Goal: Task Accomplishment & Management: Complete application form

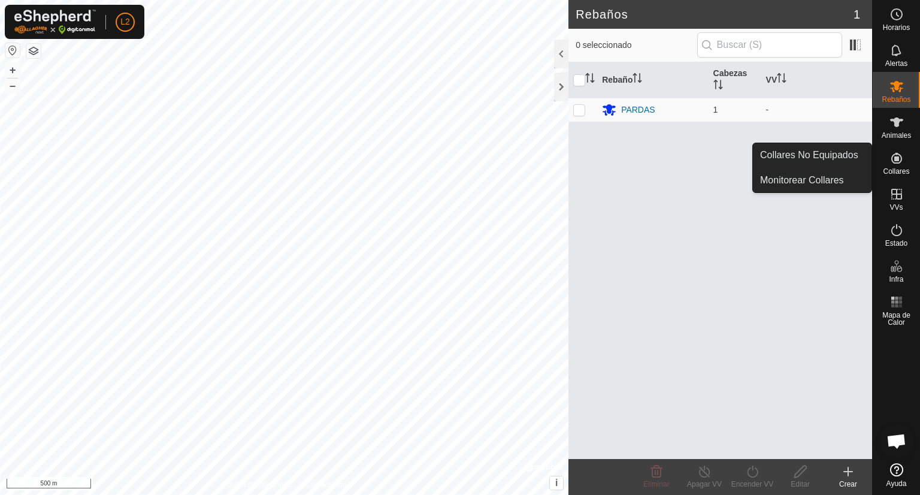
click at [900, 164] on icon at bounding box center [896, 158] width 14 height 14
click at [832, 178] on link "Monitorear Collares" at bounding box center [812, 180] width 119 height 24
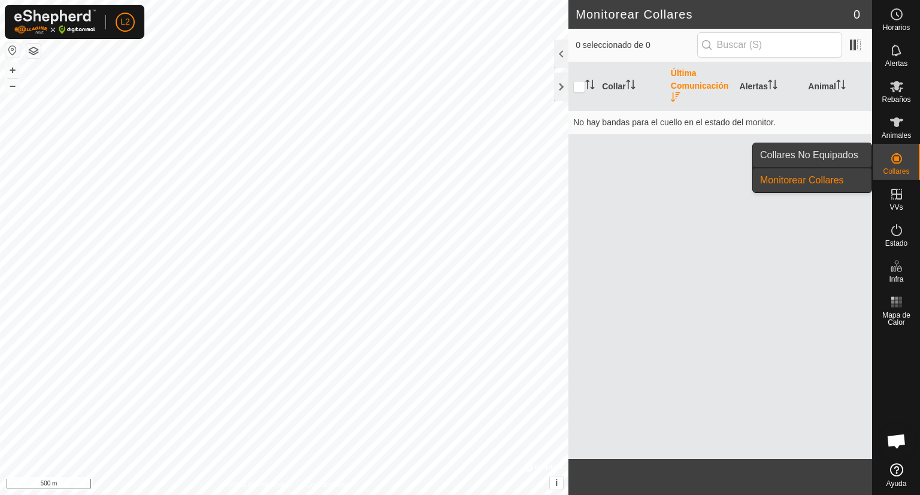
click at [840, 153] on link "Collares No Equipados" at bounding box center [812, 155] width 119 height 24
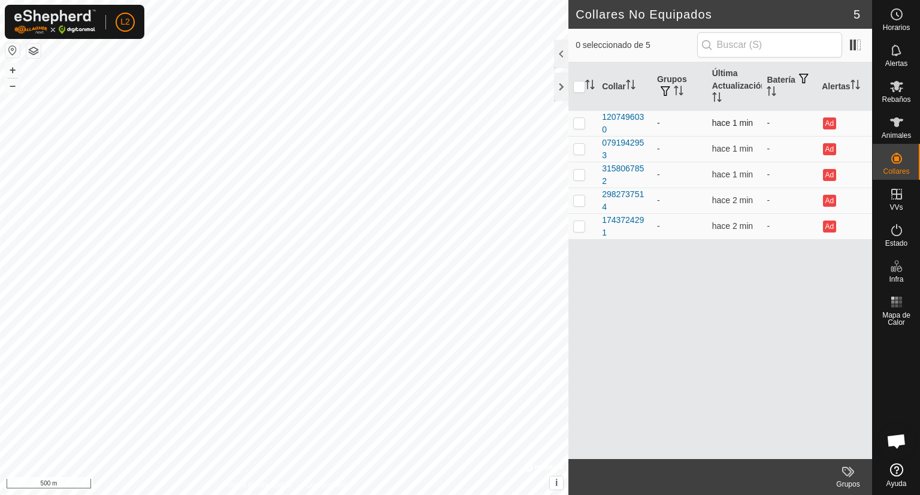
click at [578, 123] on p-checkbox at bounding box center [579, 123] width 12 height 10
checkbox input "true"
click at [673, 125] on td "-" at bounding box center [679, 123] width 55 height 26
click at [895, 132] on span "Animales" at bounding box center [896, 135] width 29 height 7
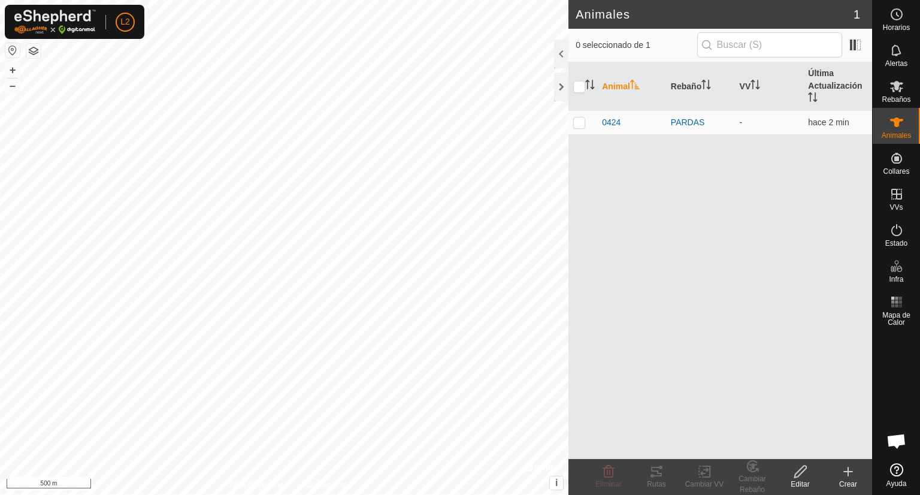
click at [852, 476] on icon at bounding box center [848, 471] width 14 height 14
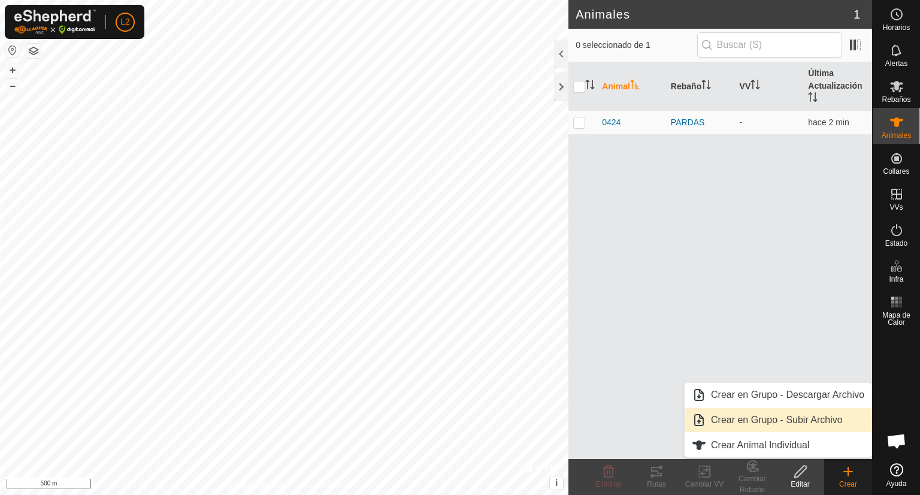
click at [771, 420] on link "Crear en Grupo - Subir Archivo" at bounding box center [778, 420] width 187 height 24
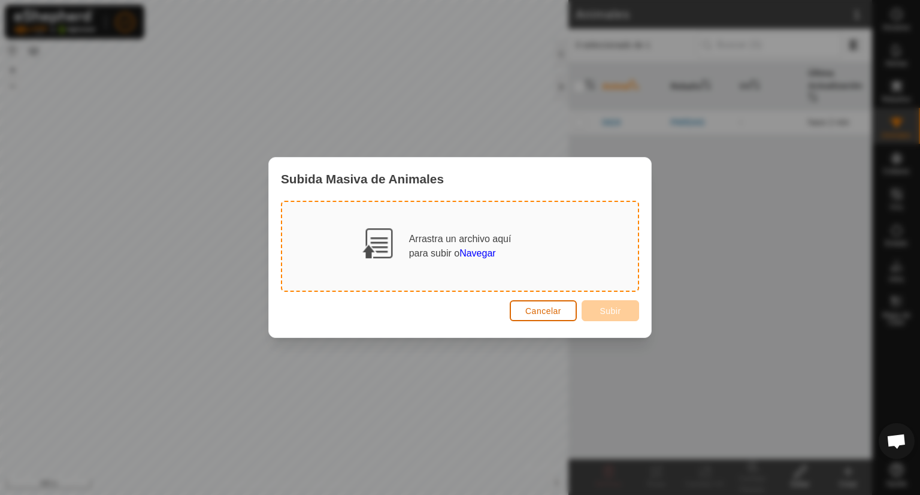
click at [537, 315] on button "Cancelar" at bounding box center [543, 310] width 67 height 21
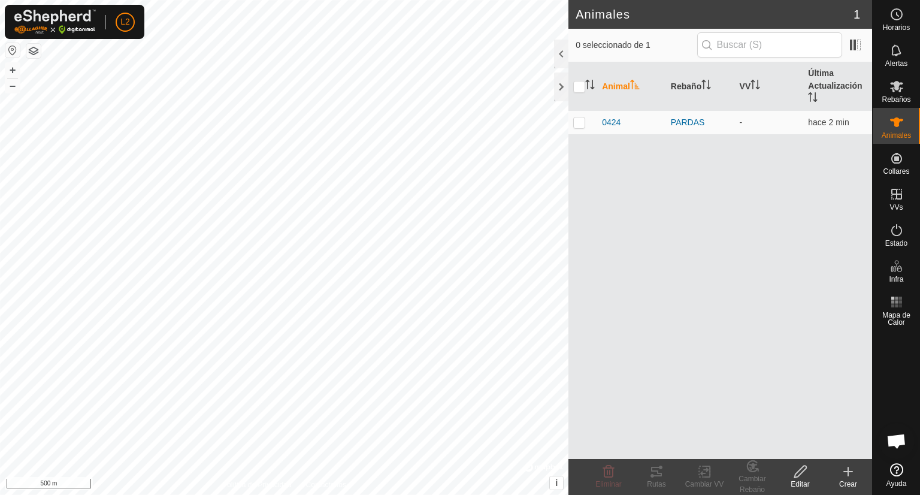
click at [843, 473] on icon at bounding box center [848, 471] width 14 height 14
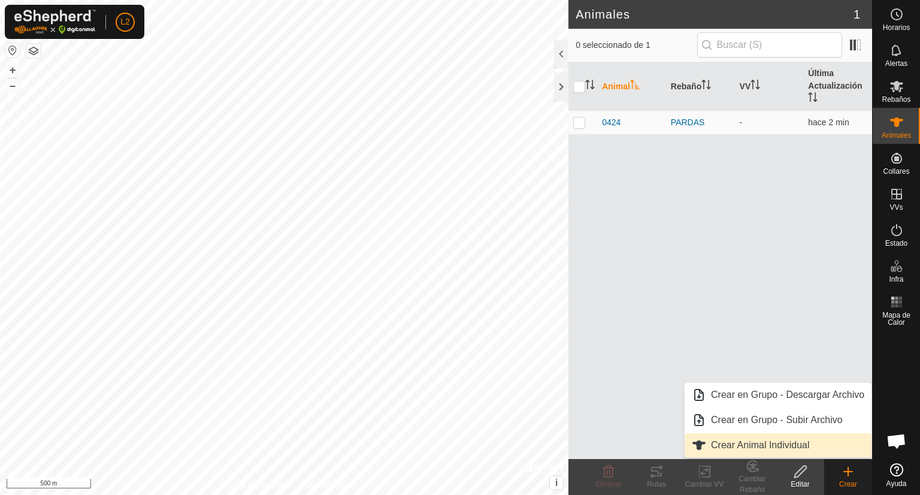
click at [759, 441] on link "Crear Animal Individual" at bounding box center [778, 445] width 187 height 24
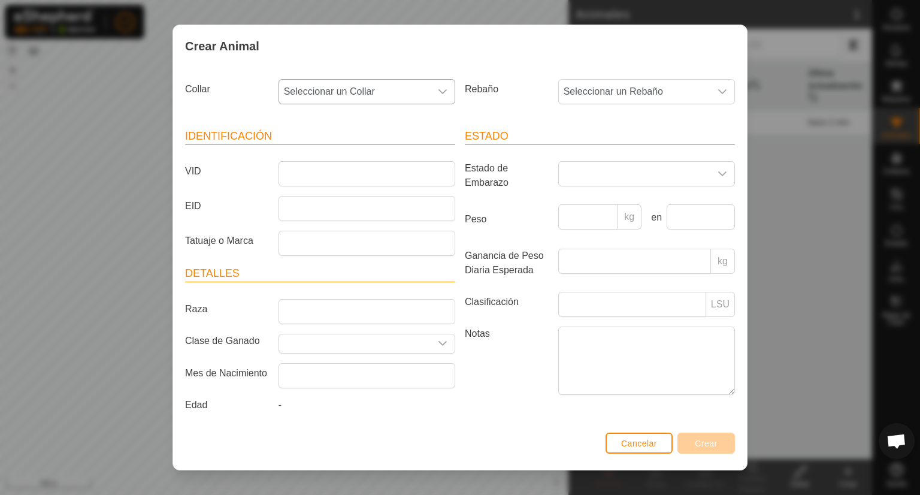
click at [440, 93] on icon "dropdown trigger" at bounding box center [443, 92] width 10 height 10
click at [330, 174] on li "1207496030" at bounding box center [366, 178] width 172 height 24
click at [327, 175] on input "VID" at bounding box center [366, 173] width 177 height 25
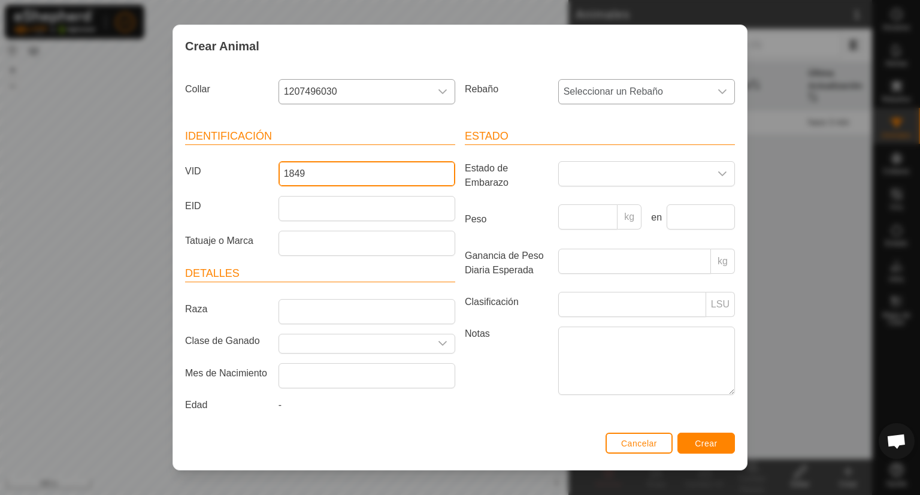
type input "1849"
click at [714, 97] on div "dropdown trigger" at bounding box center [722, 92] width 24 height 24
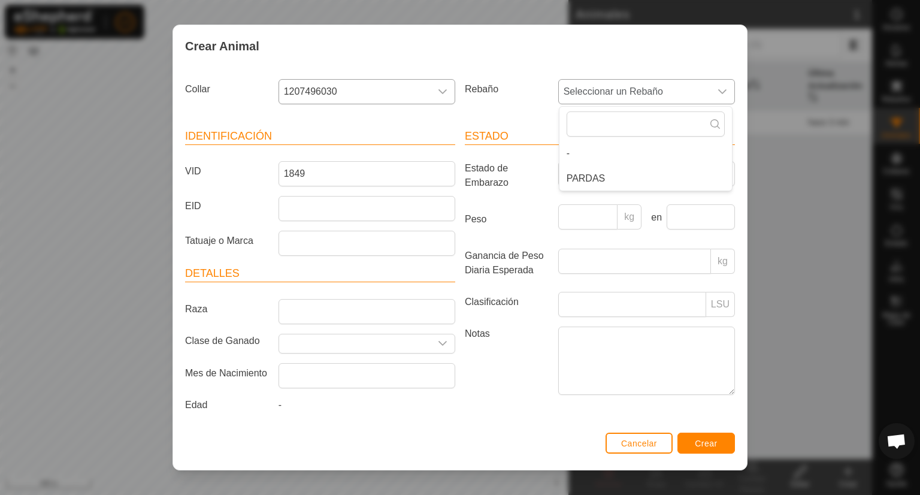
click at [576, 178] on li "PARDAS" at bounding box center [645, 178] width 172 height 24
click at [705, 444] on span "Crear" at bounding box center [706, 443] width 23 height 10
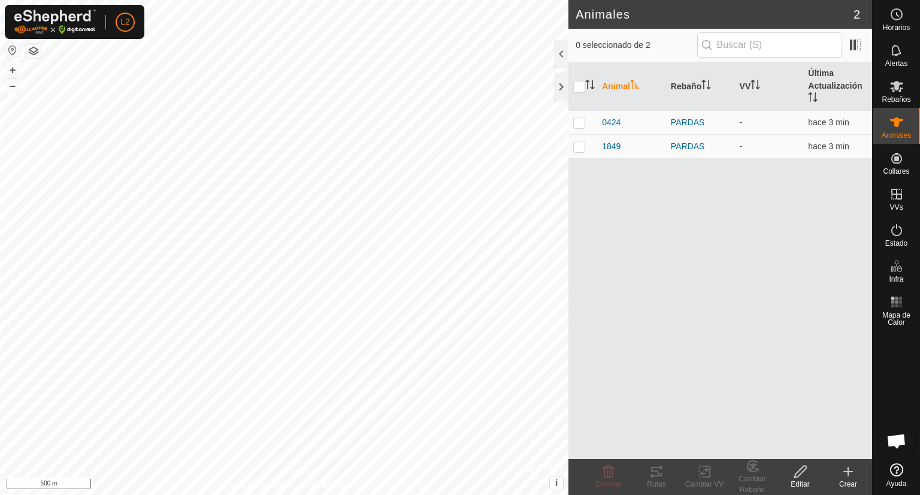
click at [849, 472] on icon at bounding box center [848, 471] width 14 height 14
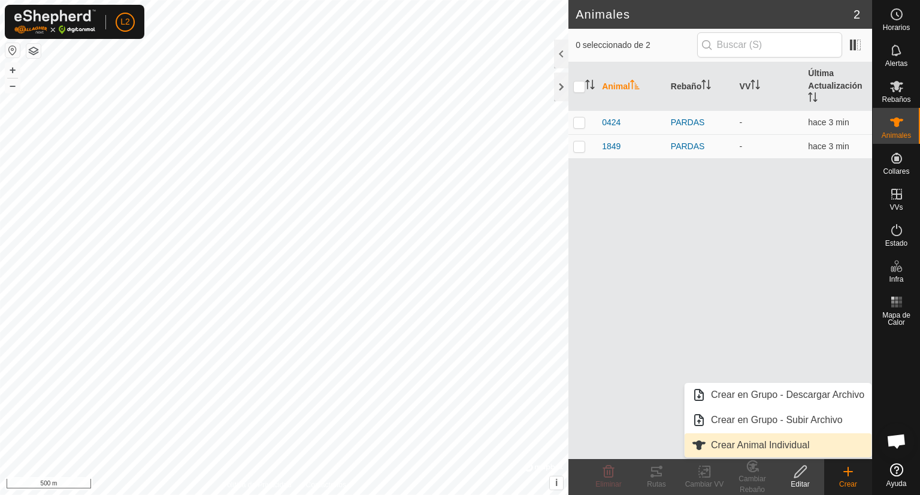
click at [816, 448] on link "Crear Animal Individual" at bounding box center [778, 445] width 187 height 24
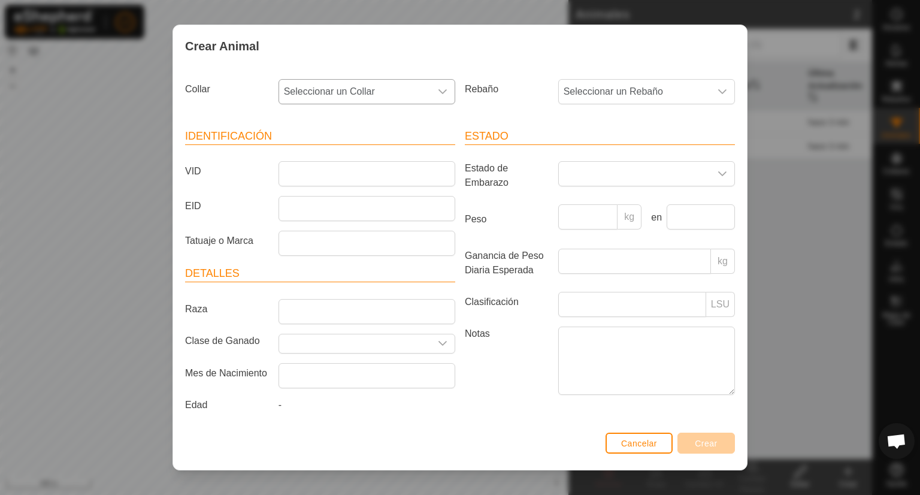
click at [441, 92] on icon "dropdown trigger" at bounding box center [443, 92] width 10 height 10
click at [350, 174] on li "0791942953" at bounding box center [366, 178] width 172 height 24
click at [343, 174] on input "VID" at bounding box center [366, 173] width 177 height 25
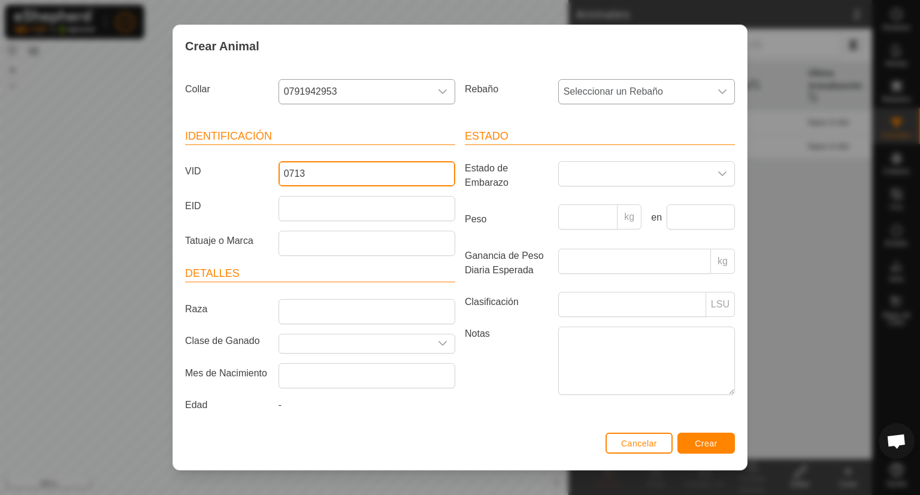
type input "0713"
click at [718, 90] on icon "dropdown trigger" at bounding box center [722, 91] width 8 height 5
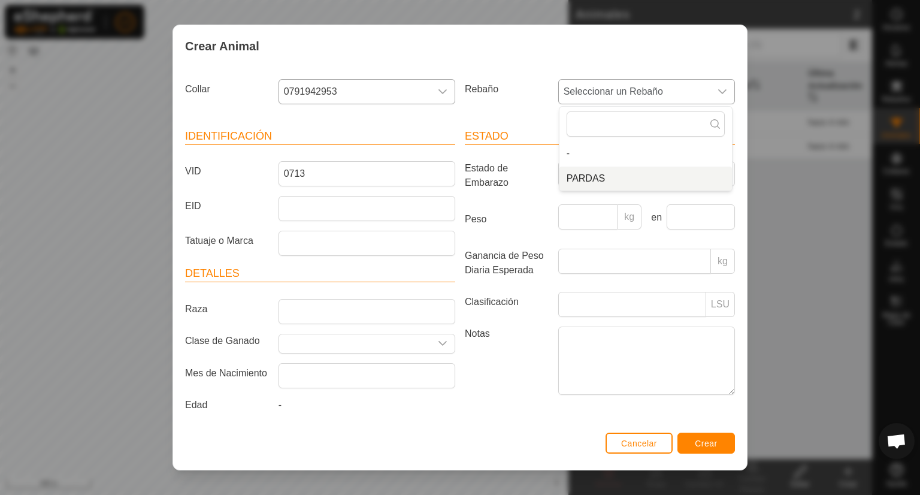
click at [603, 172] on li "PARDAS" at bounding box center [645, 178] width 172 height 24
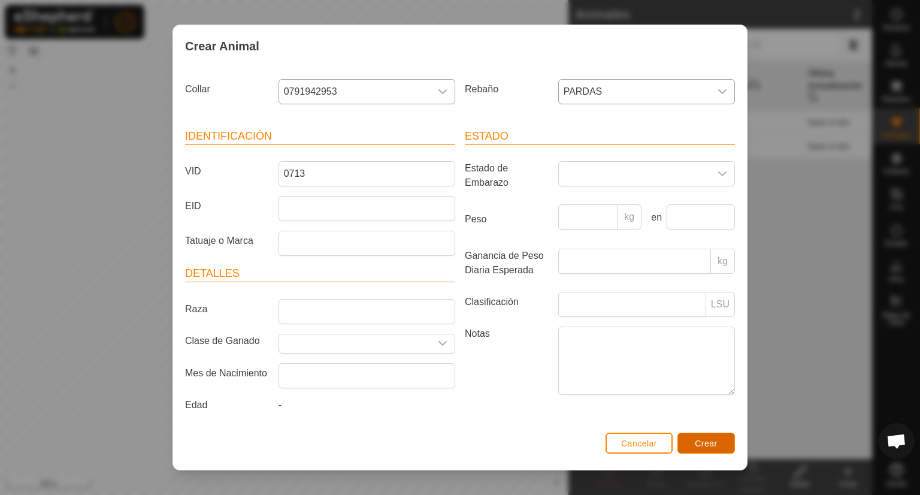
click at [702, 442] on span "Crear" at bounding box center [706, 443] width 23 height 10
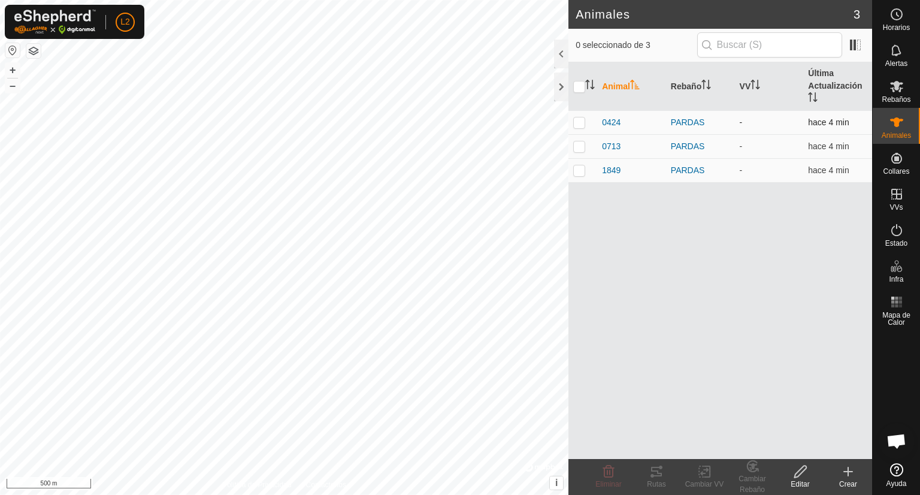
click at [634, 121] on div "0424" at bounding box center [631, 122] width 59 height 13
click at [576, 119] on p-checkbox at bounding box center [579, 122] width 12 height 10
checkbox input "true"
click at [801, 479] on div "Editar" at bounding box center [800, 484] width 48 height 11
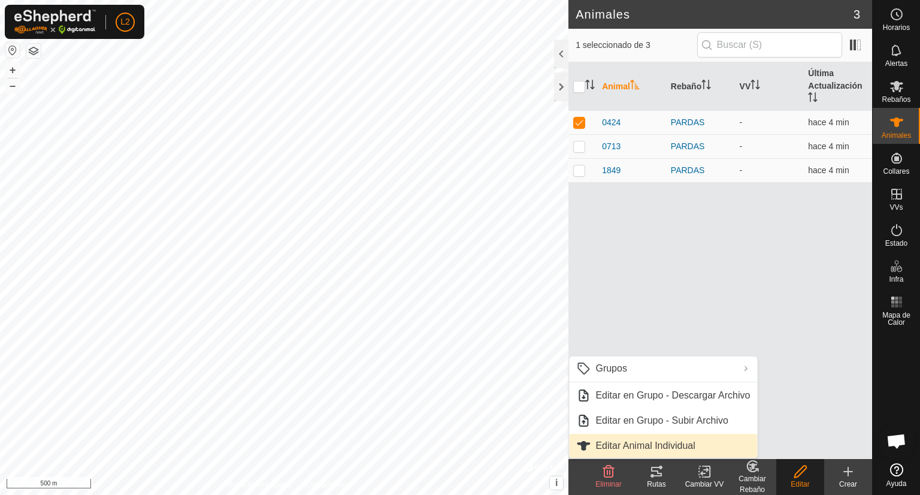
click at [709, 443] on link "Editar Animal Individual" at bounding box center [663, 446] width 188 height 24
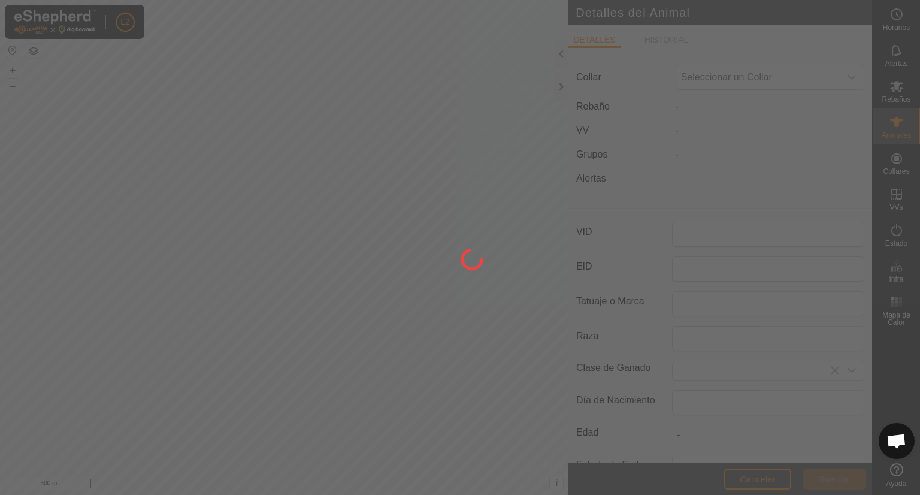
type input "0424"
type input "0"
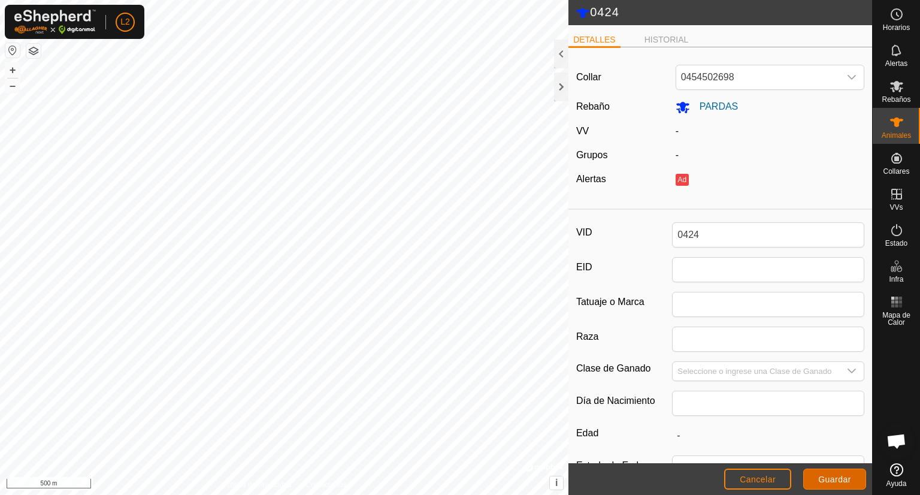
click at [829, 479] on span "Guardar" at bounding box center [834, 479] width 33 height 10
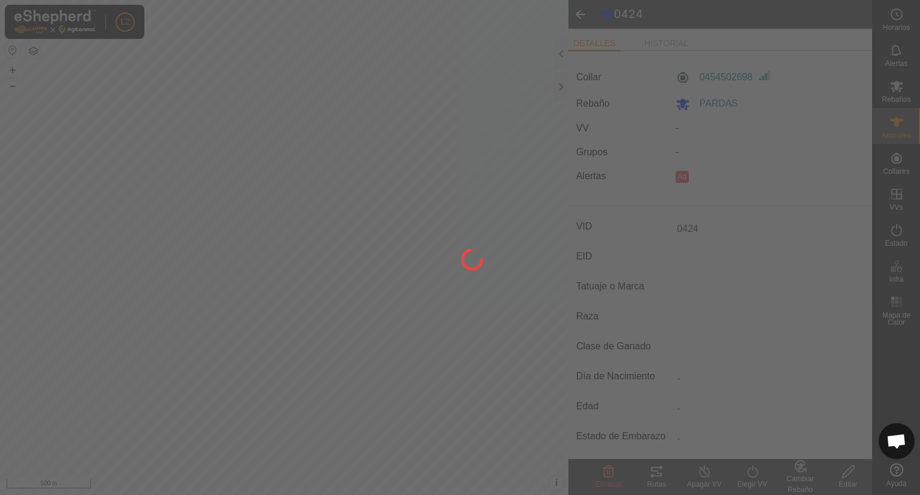
type input "-"
type input "0 kg"
type input "-"
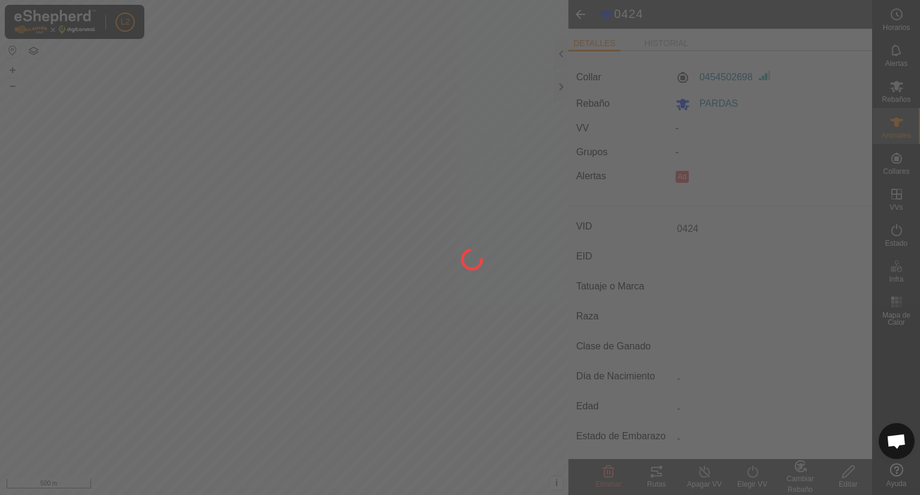
type input "-"
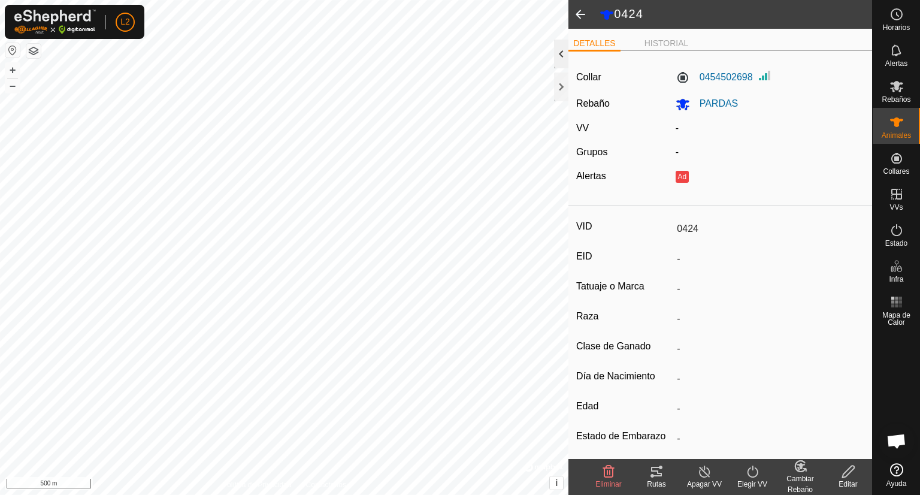
click at [561, 49] on div at bounding box center [561, 54] width 14 height 29
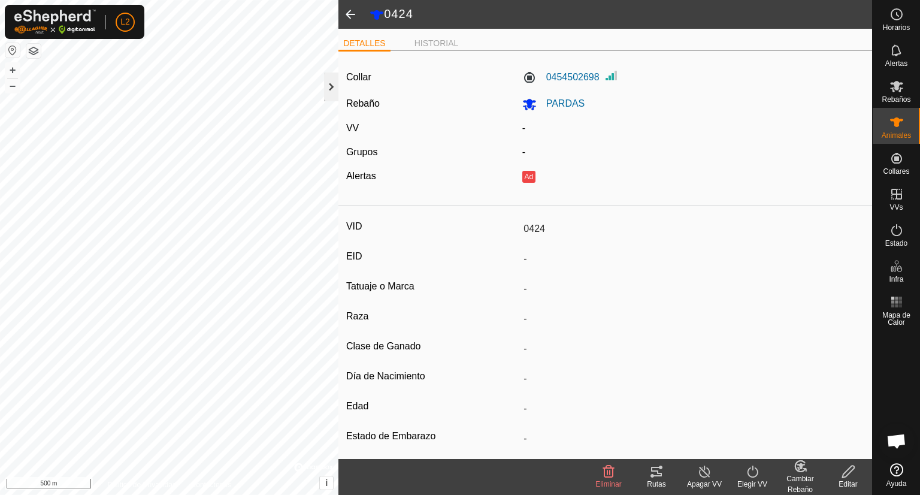
click at [333, 87] on div at bounding box center [331, 86] width 14 height 29
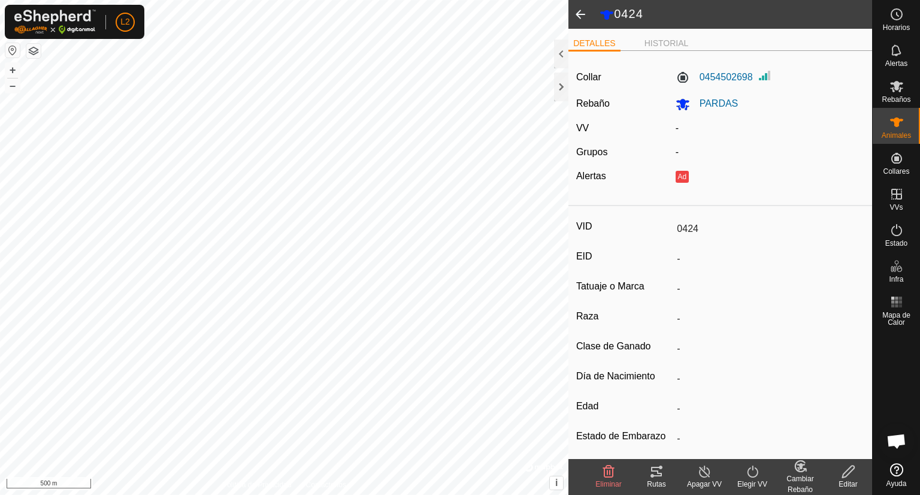
click at [575, 10] on span at bounding box center [580, 14] width 24 height 29
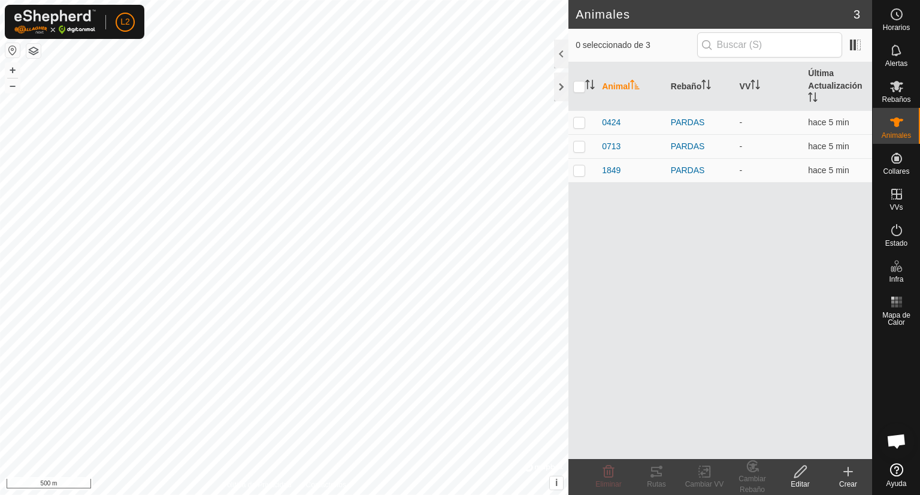
click at [848, 475] on icon at bounding box center [848, 471] width 0 height 8
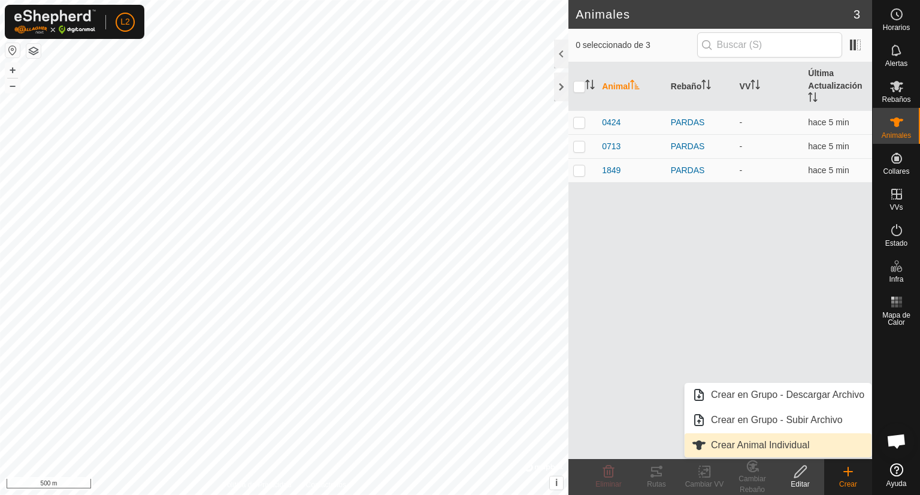
click at [805, 450] on link "Crear Animal Individual" at bounding box center [778, 445] width 187 height 24
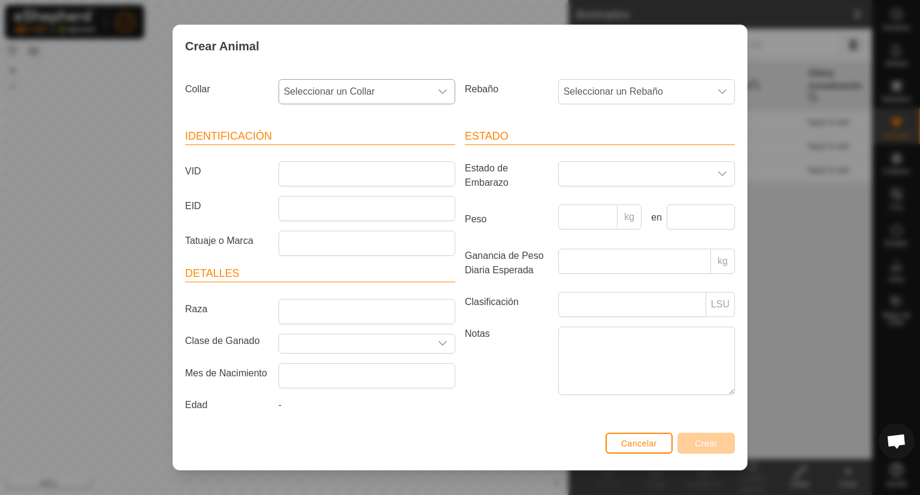
click at [438, 92] on icon "dropdown trigger" at bounding box center [442, 91] width 8 height 5
click at [364, 178] on li "3158067852" at bounding box center [366, 178] width 172 height 24
click at [364, 178] on input "VID" at bounding box center [366, 173] width 177 height 25
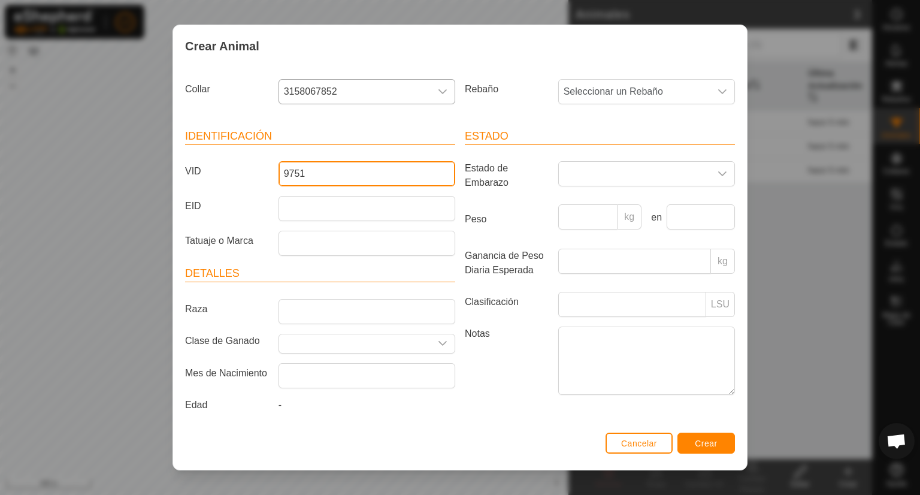
type input "9751"
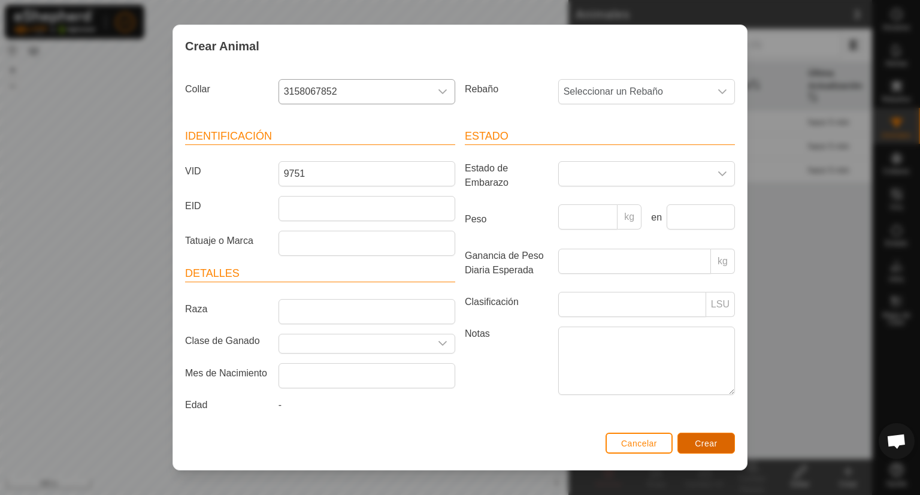
click at [710, 449] on button "Crear" at bounding box center [705, 442] width 57 height 21
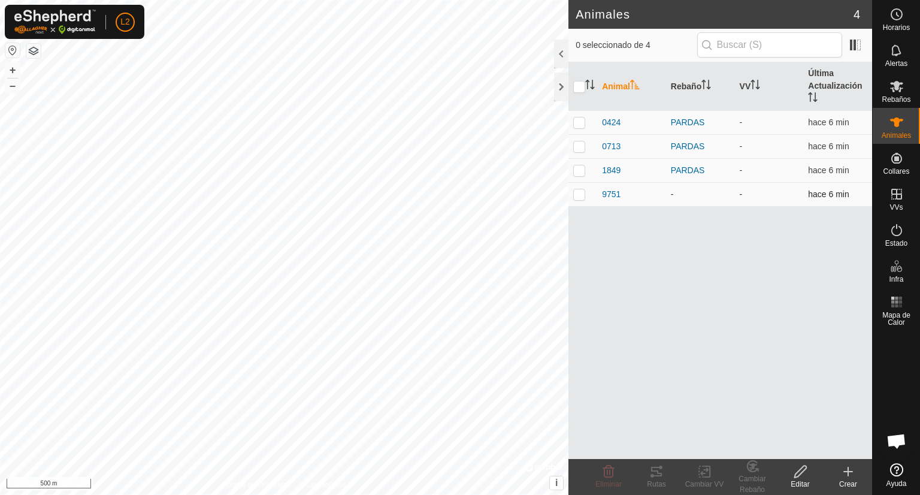
click at [579, 195] on p-checkbox at bounding box center [579, 194] width 12 height 10
checkbox input "true"
click at [800, 480] on div "Editar" at bounding box center [800, 484] width 48 height 11
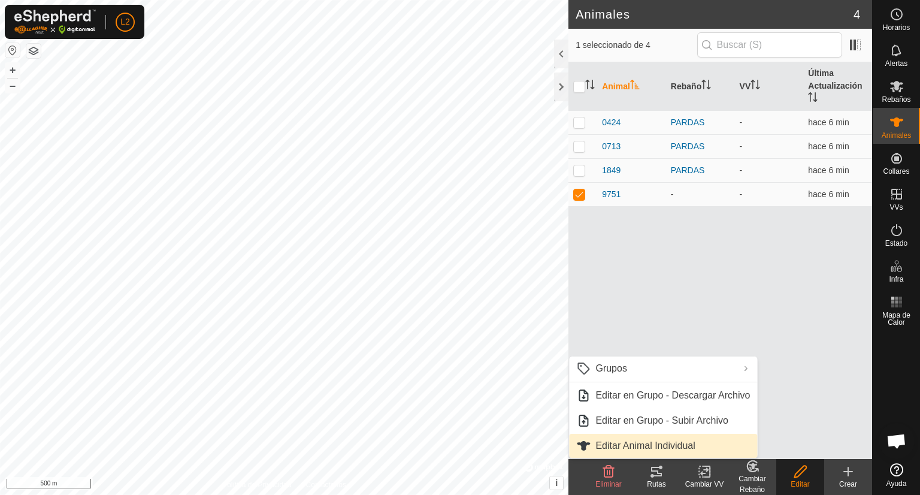
click at [672, 447] on link "Editar Animal Individual" at bounding box center [663, 446] width 188 height 24
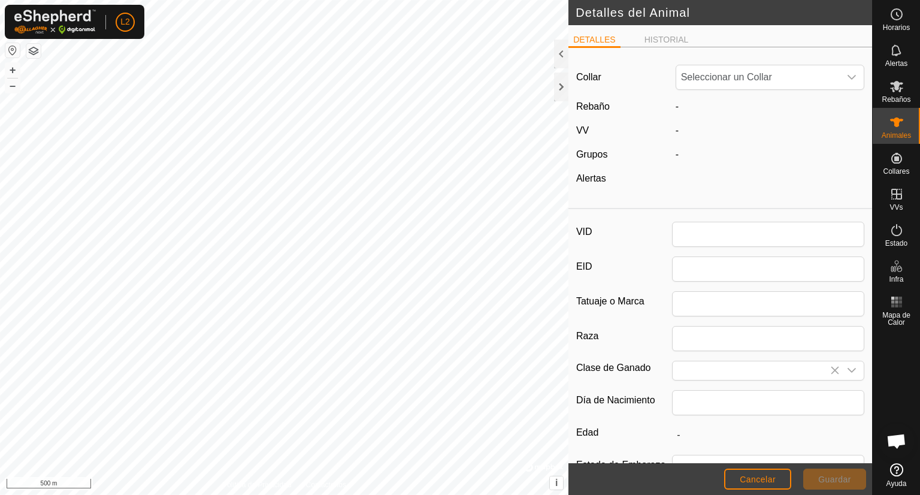
type input "9751"
type input "0"
click at [588, 105] on label "Rebaño" at bounding box center [593, 106] width 34 height 10
click at [558, 59] on div at bounding box center [561, 54] width 14 height 29
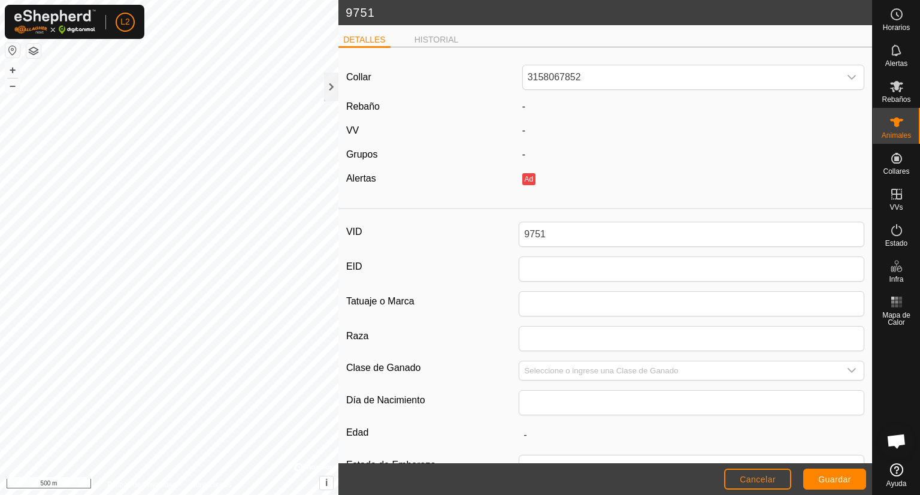
click at [370, 110] on label "Rebaño" at bounding box center [363, 106] width 34 height 10
click at [517, 108] on div "-" at bounding box center [693, 106] width 352 height 14
click at [847, 75] on icon "dropdown trigger" at bounding box center [851, 77] width 8 height 5
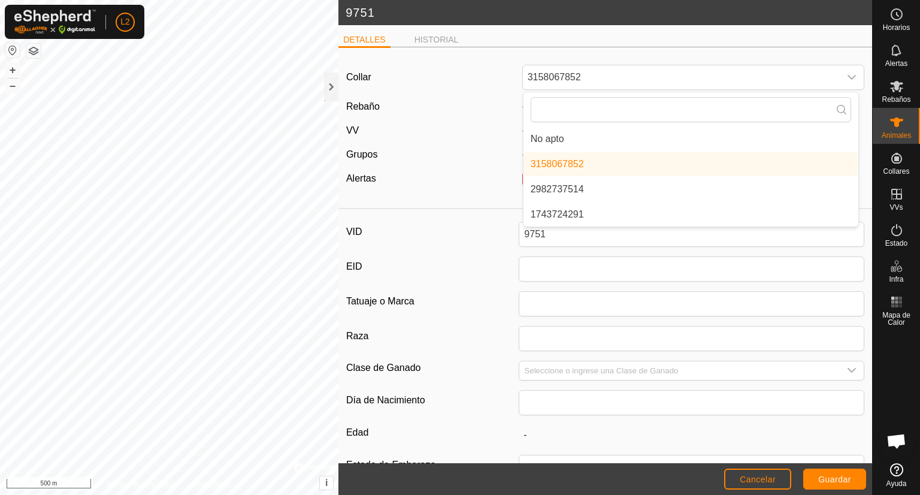
click at [417, 104] on div "Rebaño" at bounding box center [429, 106] width 176 height 14
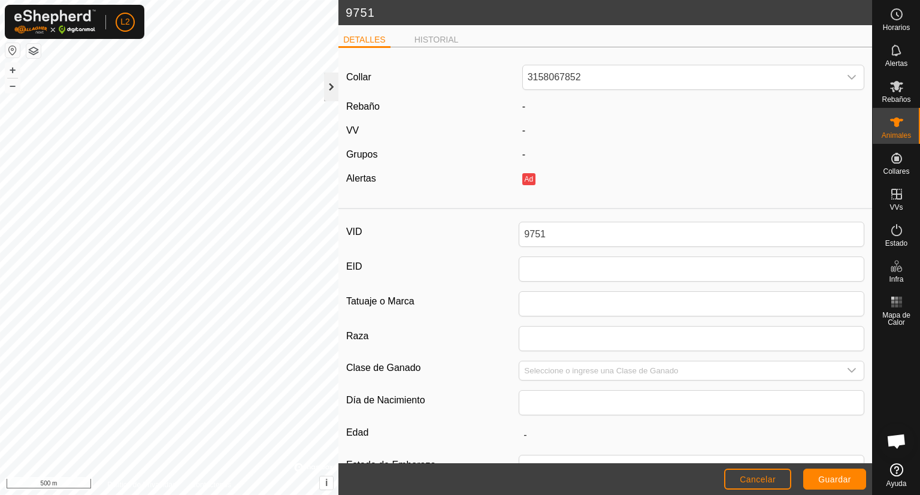
click at [328, 89] on div at bounding box center [331, 86] width 14 height 29
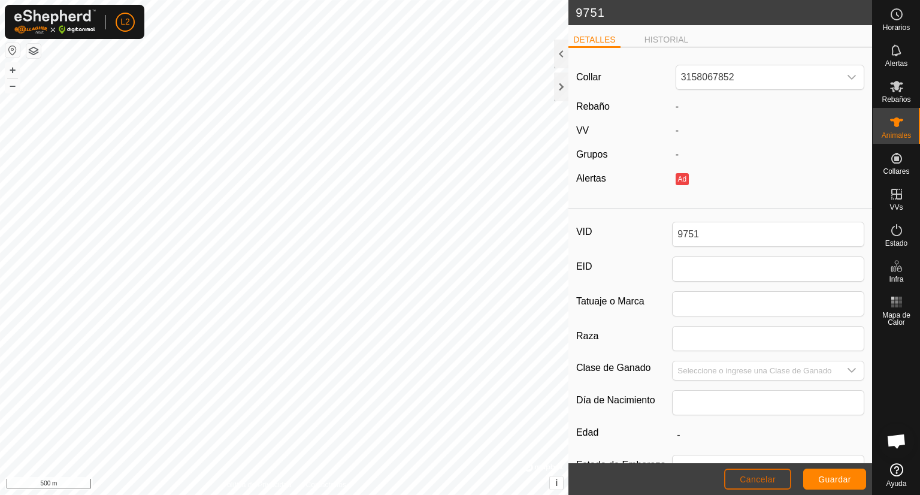
click at [779, 480] on button "Cancelar" at bounding box center [757, 478] width 67 height 21
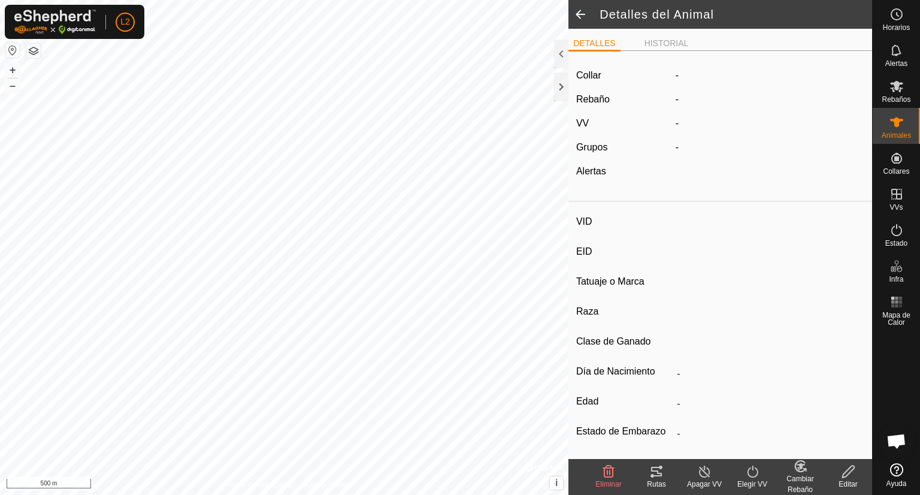
type input "9751"
type input "-"
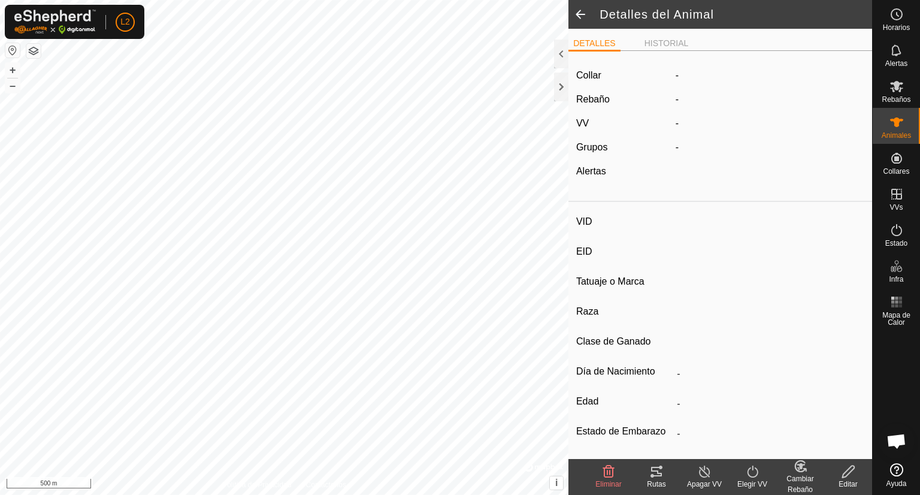
type input "0 kg"
type input "-"
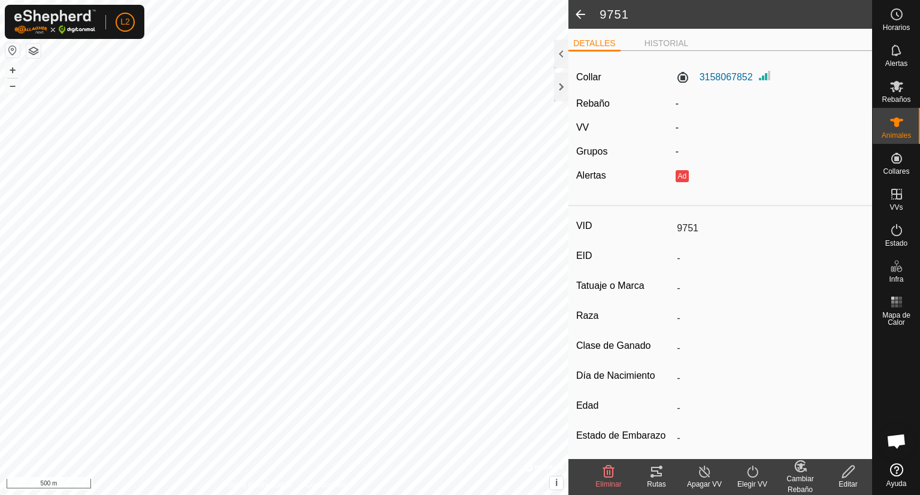
click at [604, 470] on icon at bounding box center [608, 471] width 11 height 12
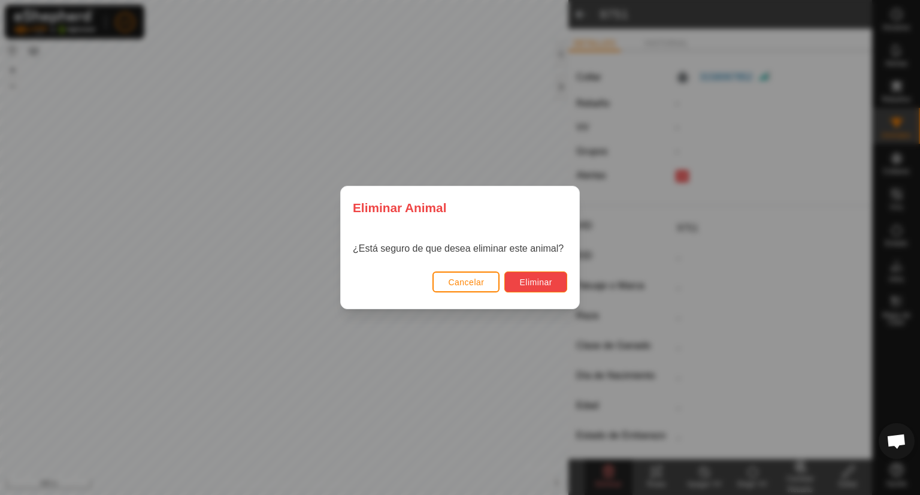
click at [542, 281] on span "Eliminar" at bounding box center [535, 282] width 33 height 10
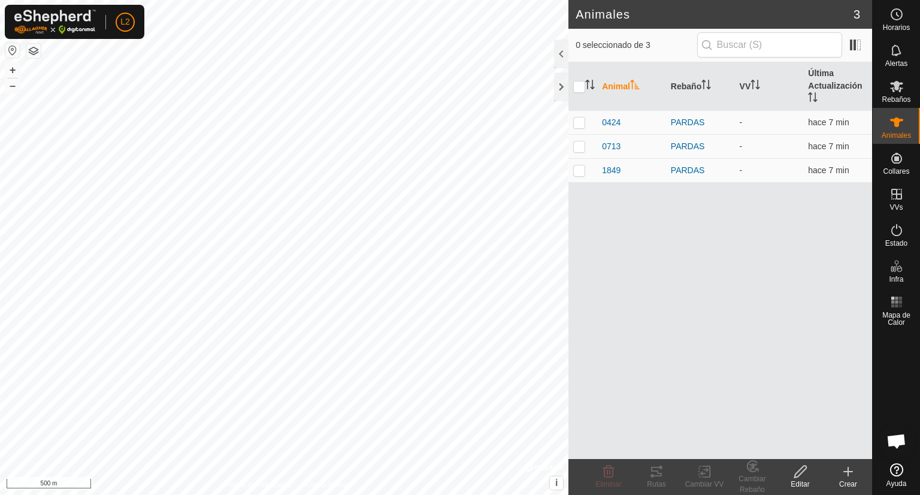
click at [849, 473] on icon at bounding box center [848, 471] width 14 height 14
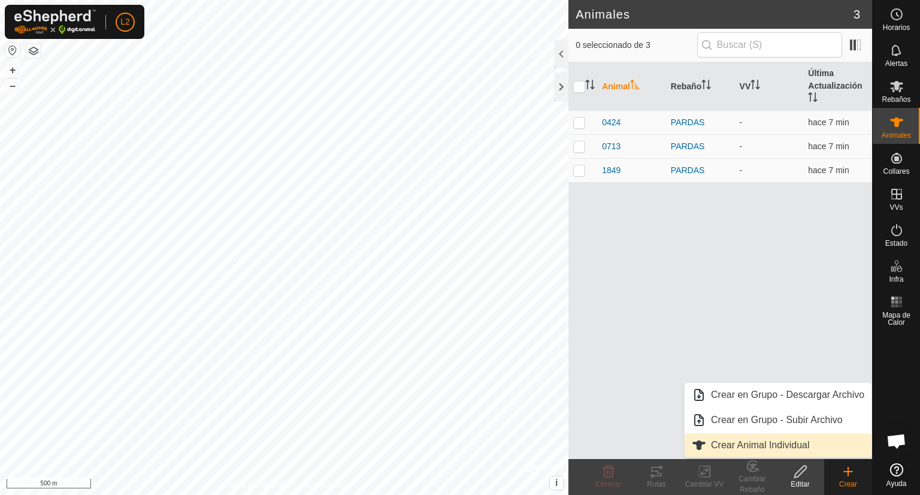
click at [769, 442] on link "Crear Animal Individual" at bounding box center [778, 445] width 187 height 24
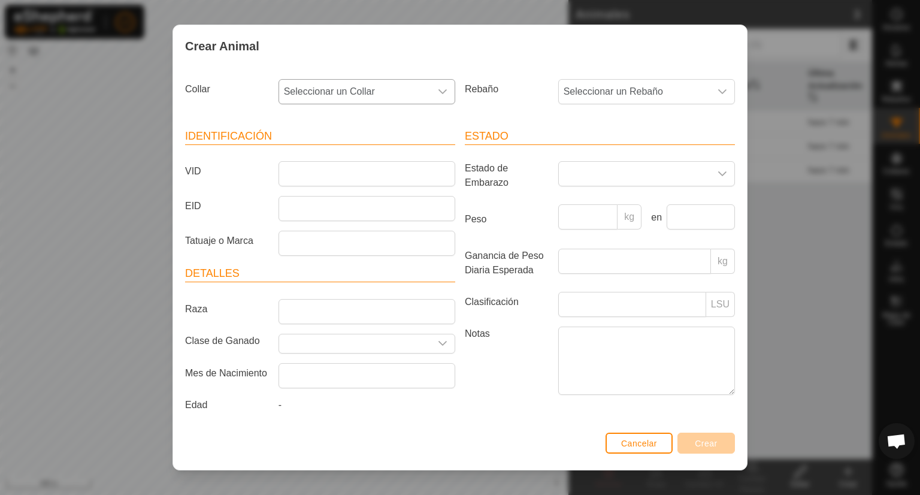
click at [431, 93] on div "dropdown trigger" at bounding box center [443, 92] width 24 height 24
click at [322, 174] on li "3158067852" at bounding box center [366, 178] width 172 height 24
click at [322, 174] on input "VID" at bounding box center [366, 173] width 177 height 25
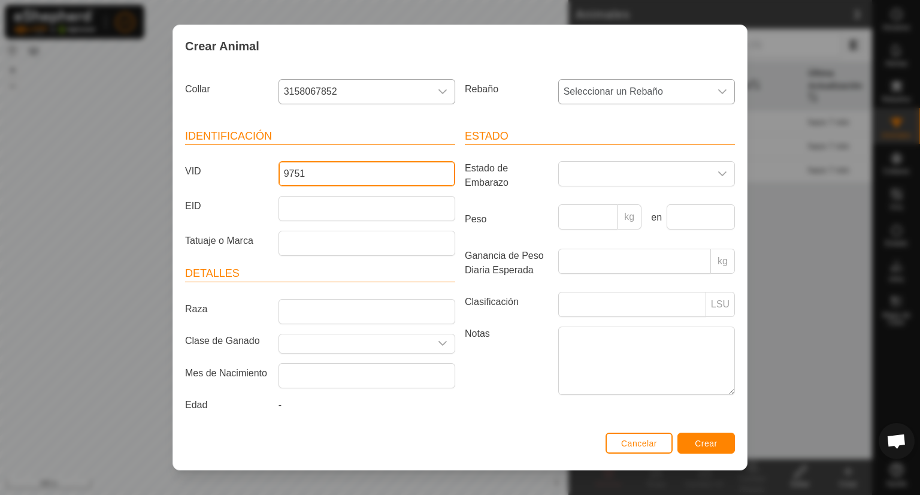
type input "9751"
click at [717, 90] on icon "dropdown trigger" at bounding box center [722, 92] width 10 height 10
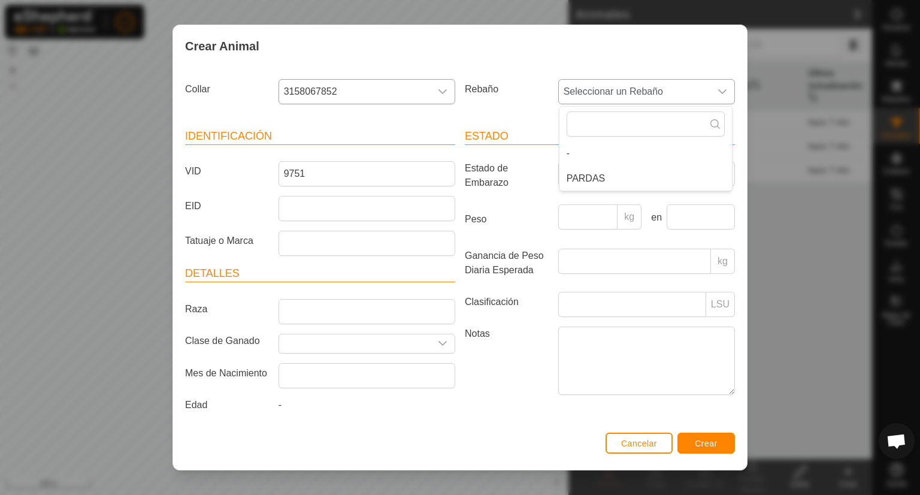
click at [594, 180] on li "PARDAS" at bounding box center [645, 178] width 172 height 24
click at [707, 451] on button "Crear" at bounding box center [705, 442] width 57 height 21
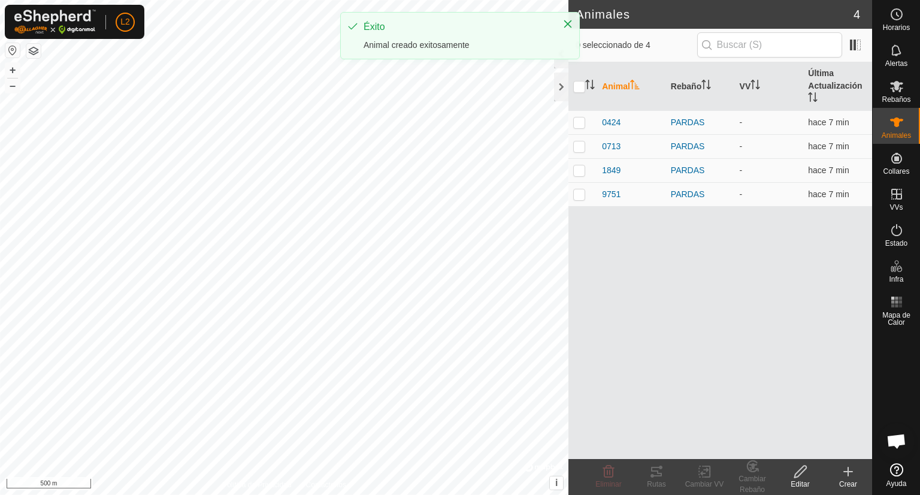
click at [848, 471] on icon at bounding box center [848, 471] width 8 height 0
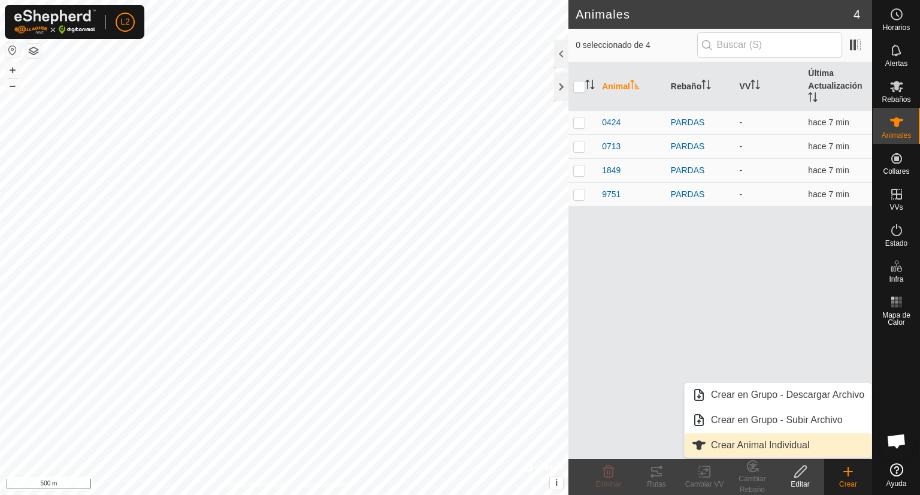
click at [781, 446] on link "Crear Animal Individual" at bounding box center [778, 445] width 187 height 24
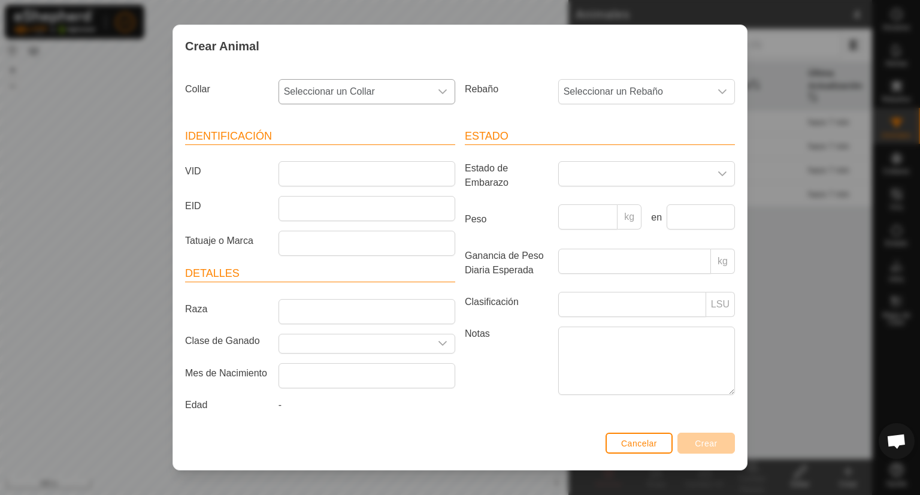
click at [438, 93] on icon "dropdown trigger" at bounding box center [442, 91] width 8 height 5
click at [300, 174] on li "2982737514" at bounding box center [366, 178] width 172 height 24
click at [323, 184] on input "VID" at bounding box center [366, 173] width 177 height 25
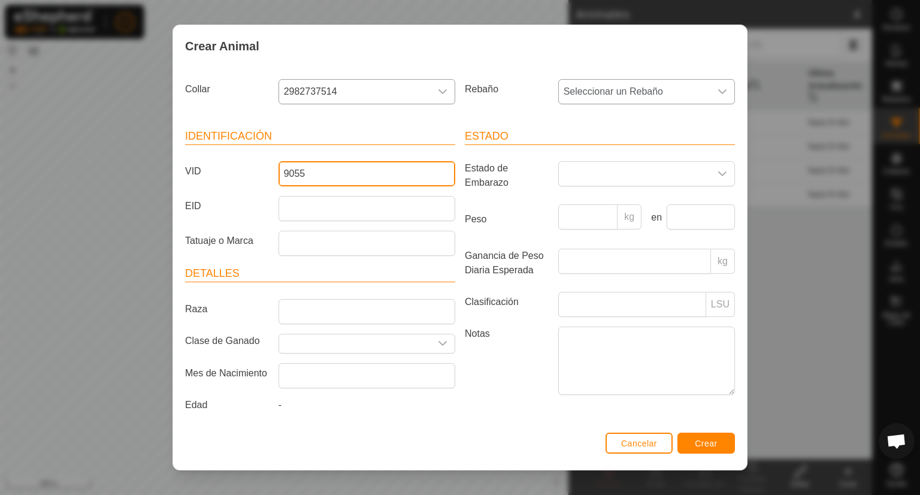
type input "9055"
click at [719, 90] on div "dropdown trigger" at bounding box center [722, 92] width 24 height 24
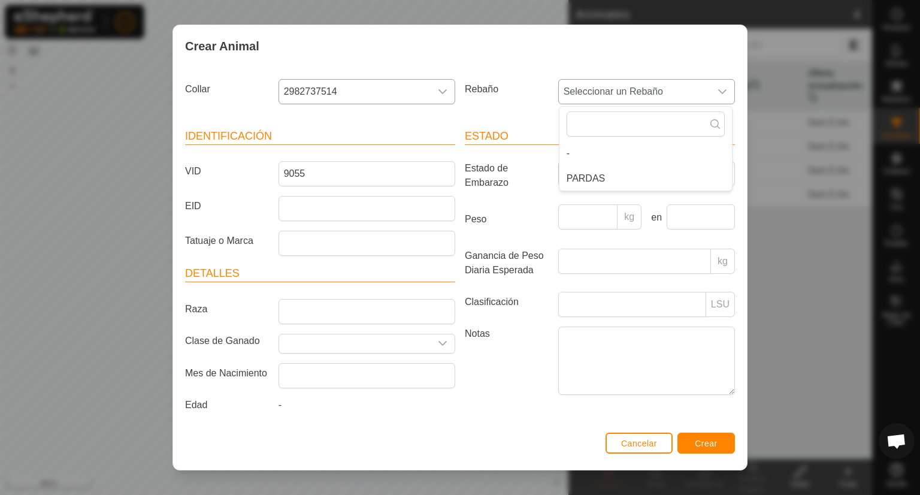
click at [590, 177] on li "PARDAS" at bounding box center [645, 178] width 172 height 24
click at [708, 445] on span "Crear" at bounding box center [706, 443] width 23 height 10
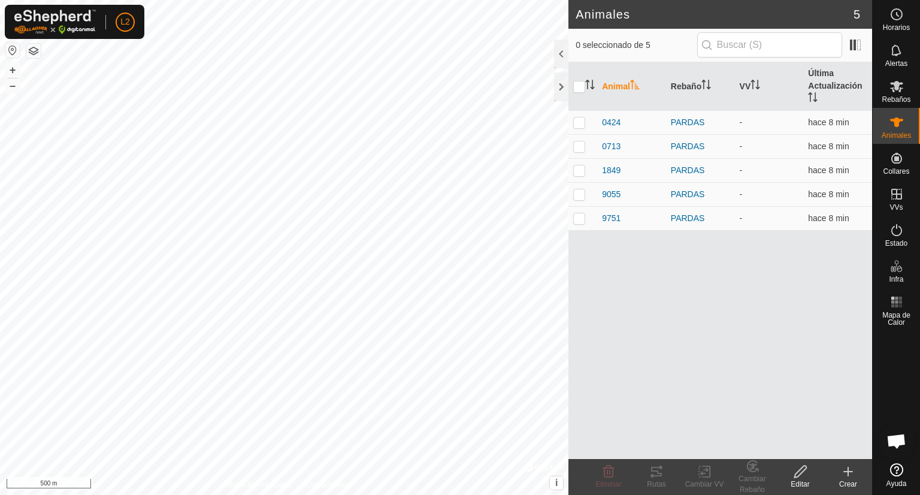
click at [850, 471] on icon at bounding box center [848, 471] width 8 height 0
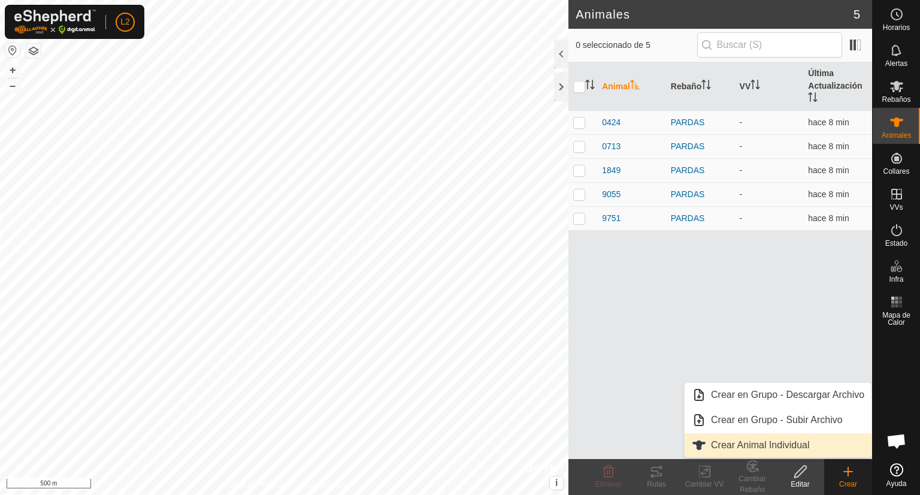
click at [771, 446] on link "Crear Animal Individual" at bounding box center [778, 445] width 187 height 24
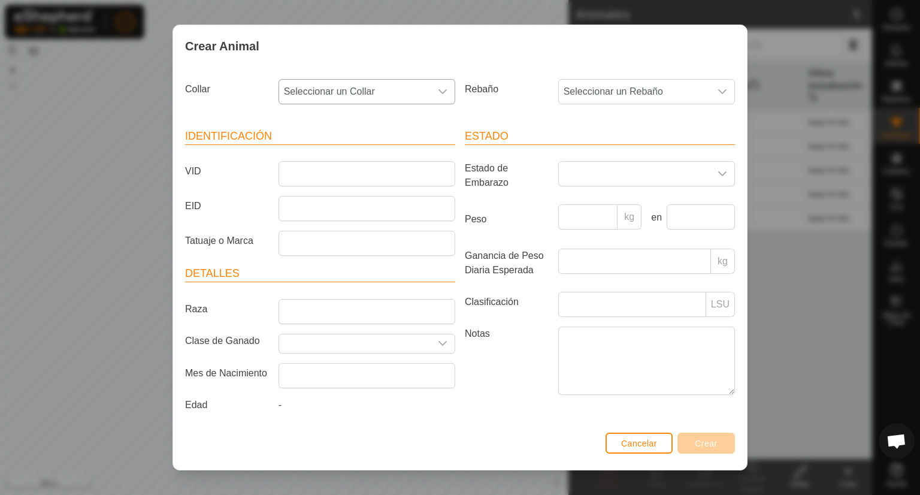
click at [438, 93] on icon "dropdown trigger" at bounding box center [443, 92] width 10 height 10
click at [332, 182] on li "1743724291" at bounding box center [366, 178] width 172 height 24
click at [318, 174] on input "VID" at bounding box center [366, 173] width 177 height 25
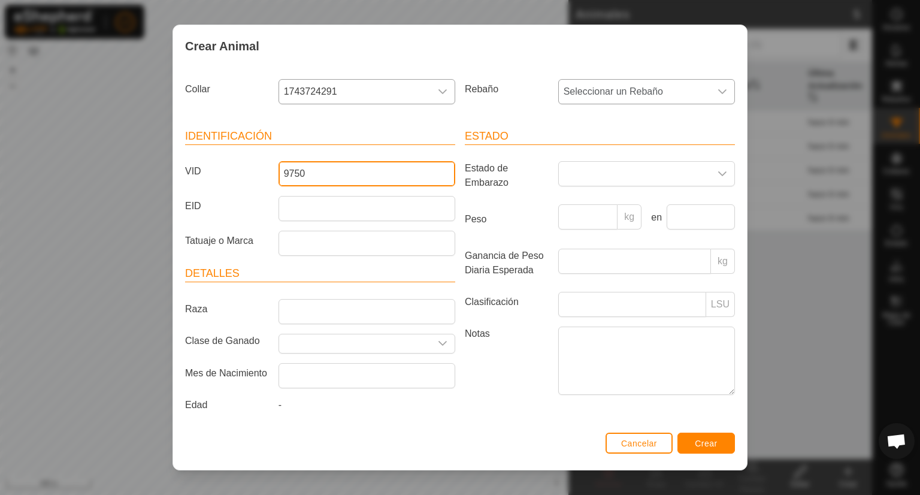
type input "9750"
click at [717, 93] on icon "dropdown trigger" at bounding box center [722, 92] width 10 height 10
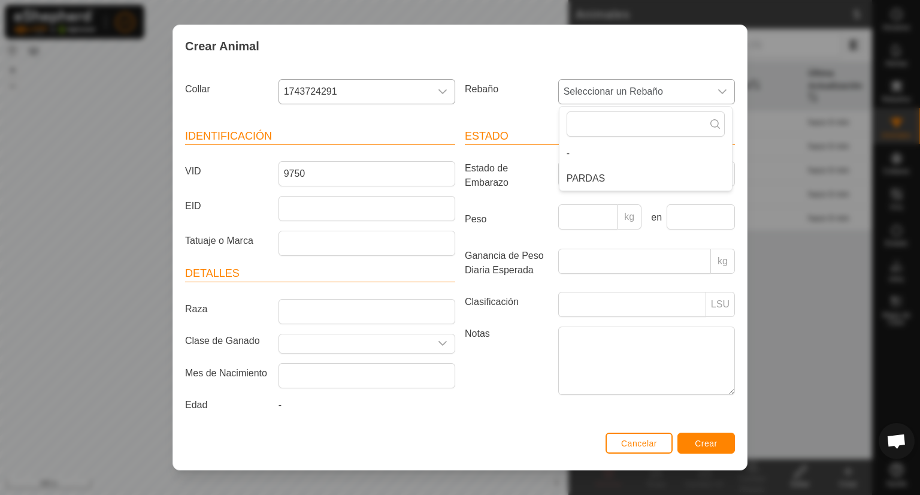
click at [592, 180] on li "PARDAS" at bounding box center [645, 178] width 172 height 24
click at [705, 446] on span "Crear" at bounding box center [706, 443] width 23 height 10
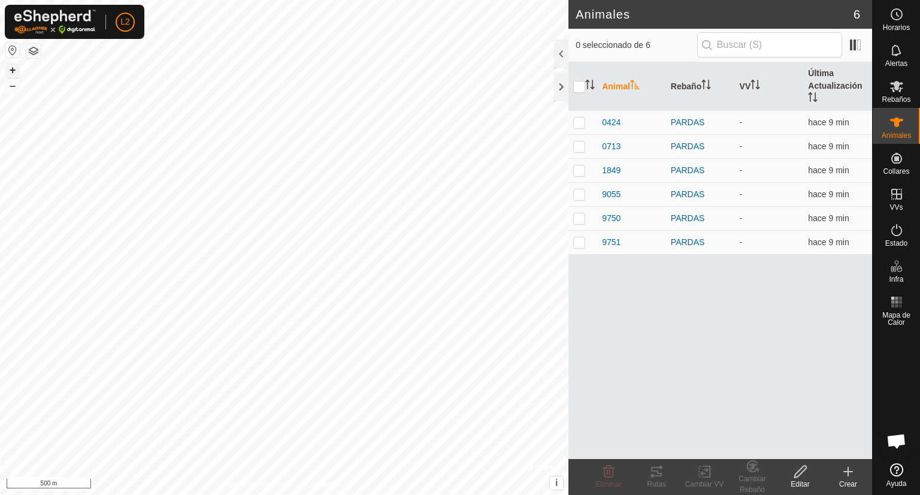
click at [11, 63] on button "+" at bounding box center [12, 70] width 14 height 14
